Goal: Information Seeking & Learning: Learn about a topic

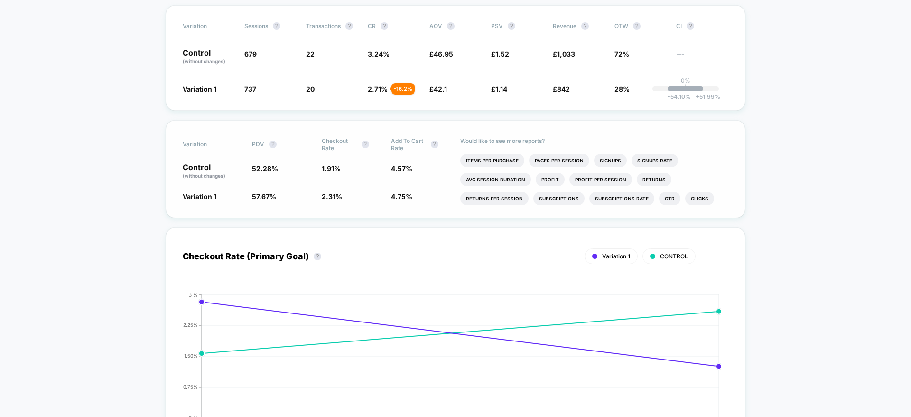
scroll to position [189, 0]
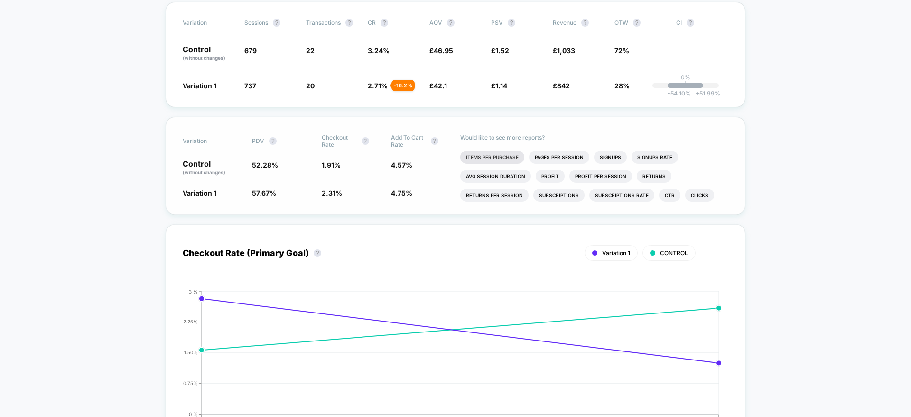
click at [519, 158] on li "Items Per Purchase" at bounding box center [492, 156] width 64 height 13
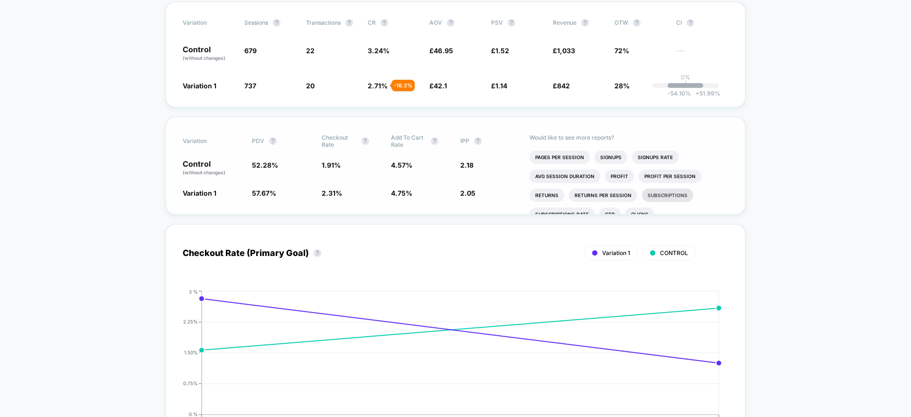
scroll to position [1, 0]
click at [576, 156] on li "Pages Per Session" at bounding box center [560, 156] width 60 height 13
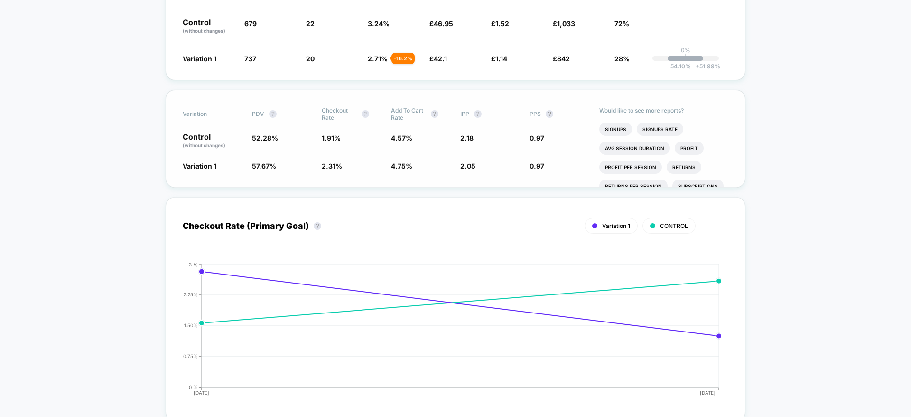
scroll to position [0, 0]
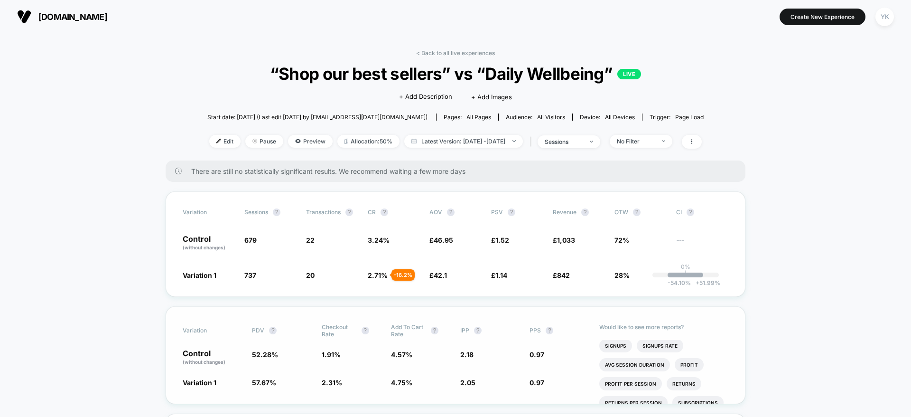
click at [422, 55] on link "< Back to all live experiences" at bounding box center [455, 52] width 79 height 7
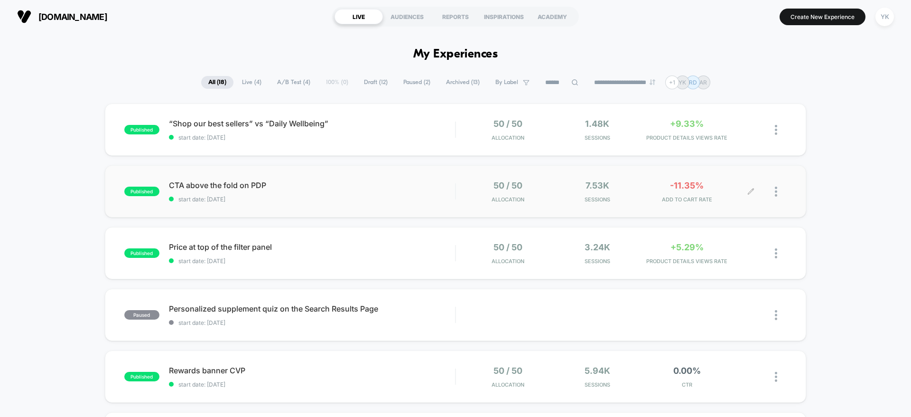
click at [664, 196] on span "ADD TO CART RATE" at bounding box center [687, 199] width 85 height 7
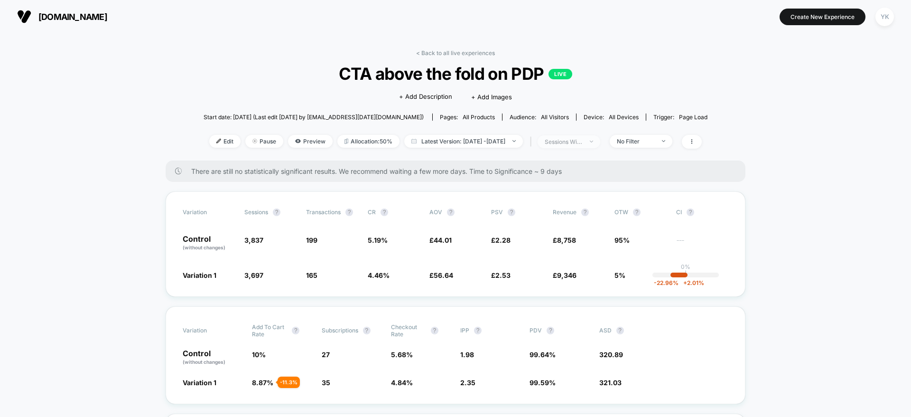
click at [586, 146] on span "sessions with impression" at bounding box center [569, 141] width 63 height 13
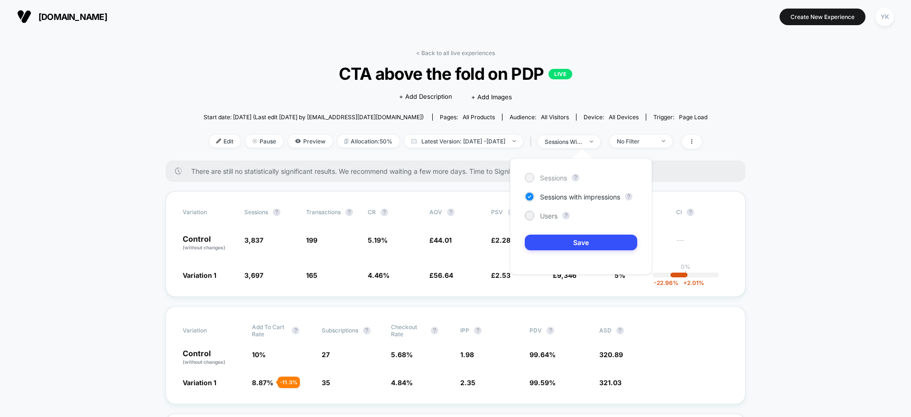
click at [567, 176] on span "Sessions" at bounding box center [553, 178] width 27 height 8
click at [567, 246] on button "Save" at bounding box center [581, 242] width 112 height 16
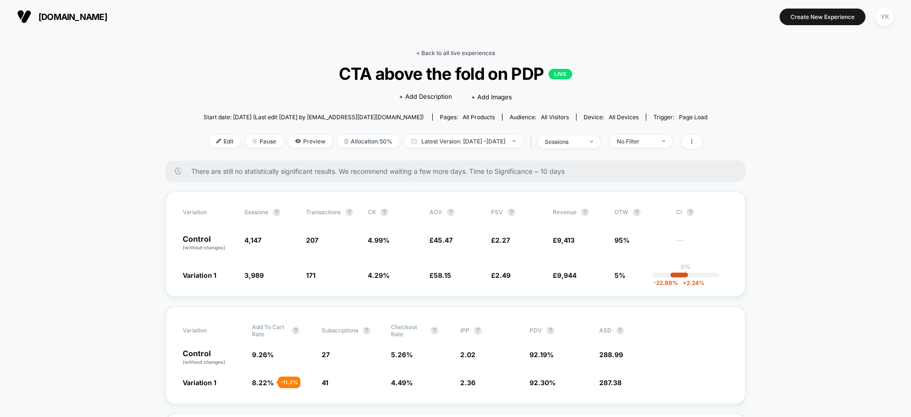
click at [425, 55] on link "< Back to all live experiences" at bounding box center [455, 52] width 79 height 7
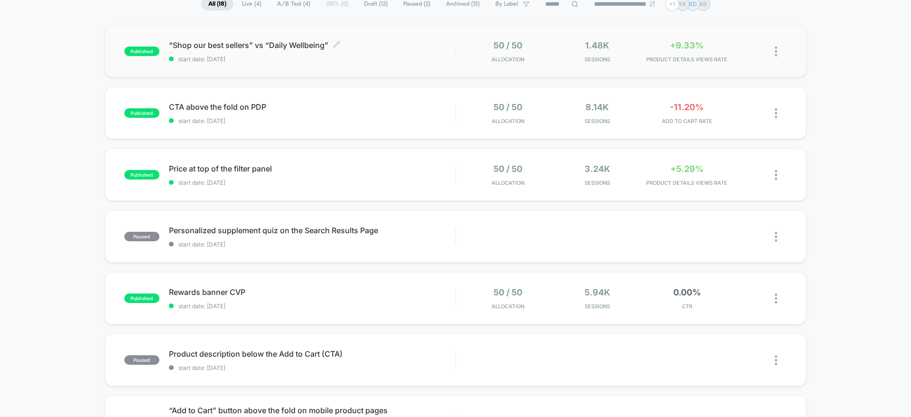
scroll to position [80, 0]
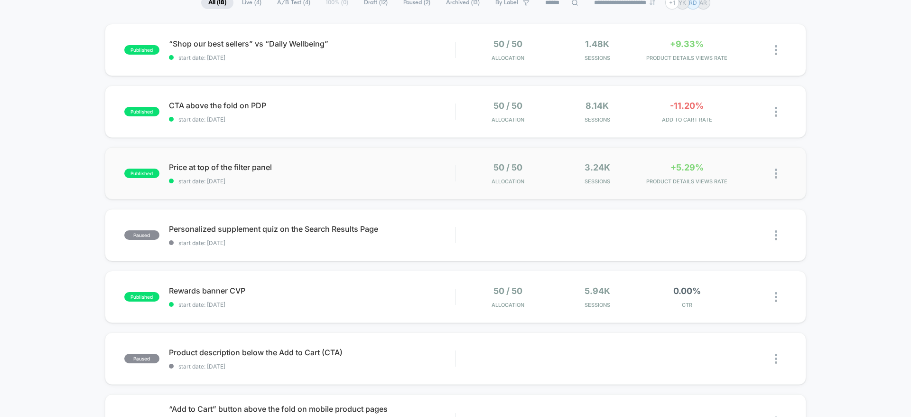
click at [645, 194] on div "published Price at top of the filter panel start date: 8/20/2025 50 / 50 Alloca…" at bounding box center [455, 173] width 701 height 52
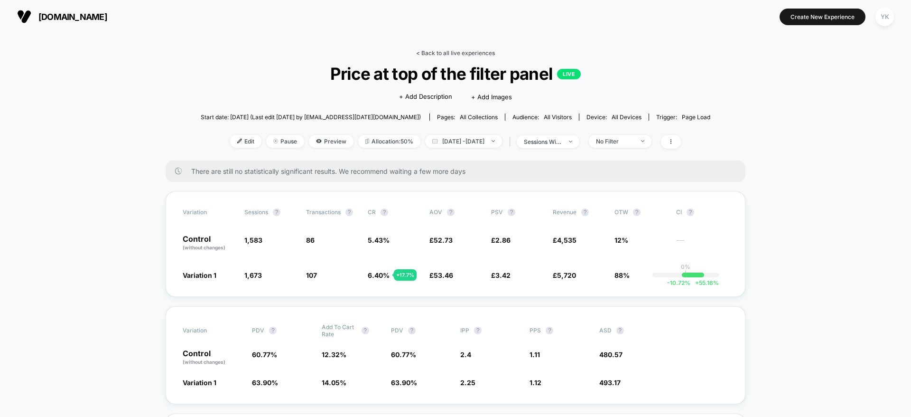
click at [452, 53] on link "< Back to all live experiences" at bounding box center [455, 52] width 79 height 7
